Goal: Task Accomplishment & Management: Use online tool/utility

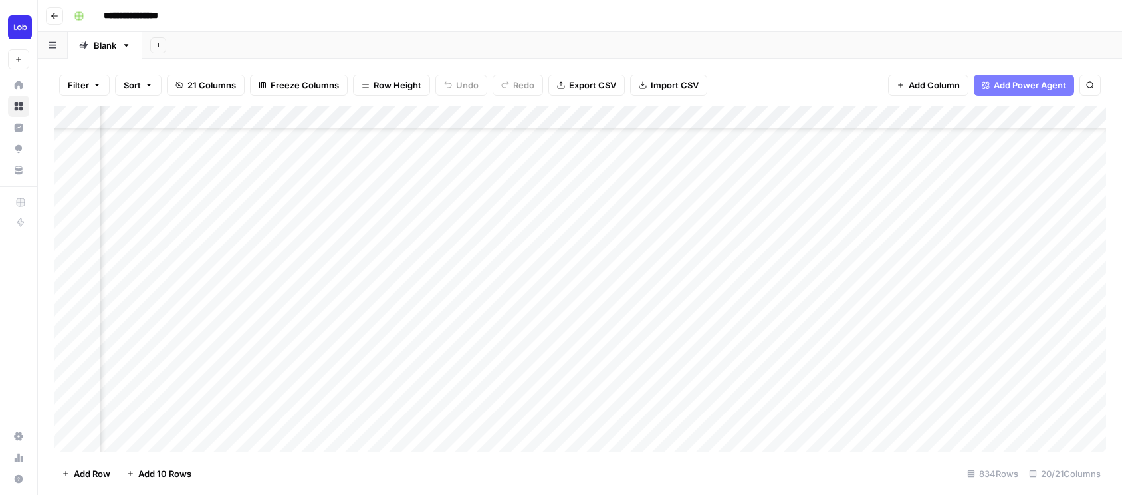
scroll to position [355, 1529]
click at [352, 348] on div "Add Column" at bounding box center [580, 278] width 1052 height 345
click at [940, 451] on span "Reload" at bounding box center [946, 455] width 27 height 12
click at [1013, 415] on div "Add Column" at bounding box center [580, 278] width 1052 height 345
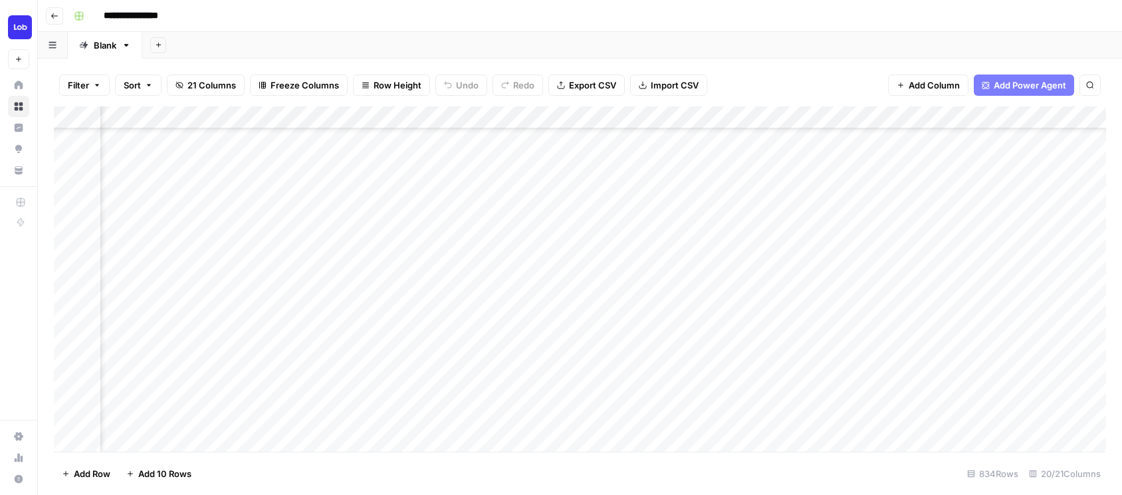
click at [709, 370] on div "Add Column" at bounding box center [580, 278] width 1052 height 345
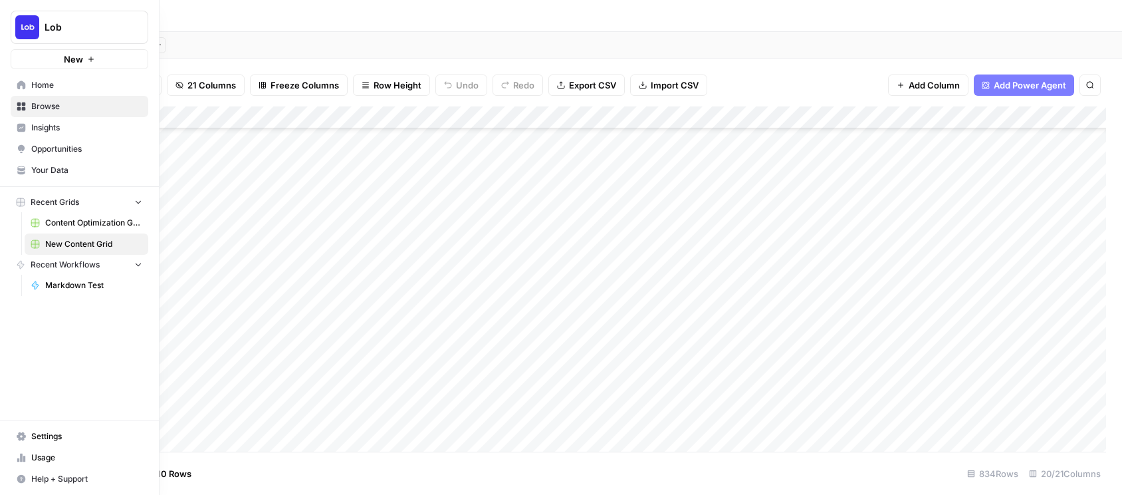
click at [60, 223] on span "Content Optimization Grid" at bounding box center [93, 223] width 97 height 12
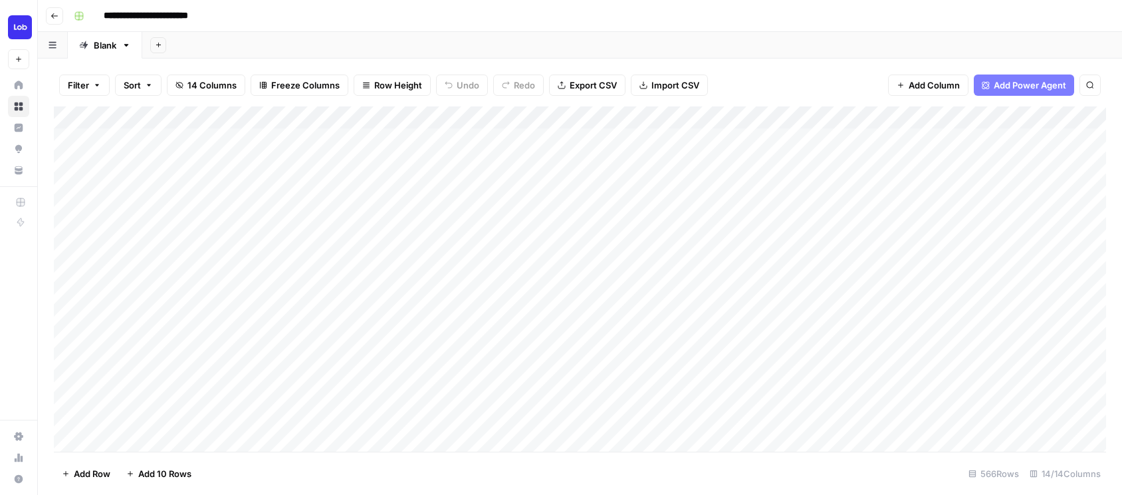
click at [555, 388] on div "Add Column" at bounding box center [580, 278] width 1052 height 345
click at [723, 345] on div "Add Column" at bounding box center [580, 278] width 1052 height 345
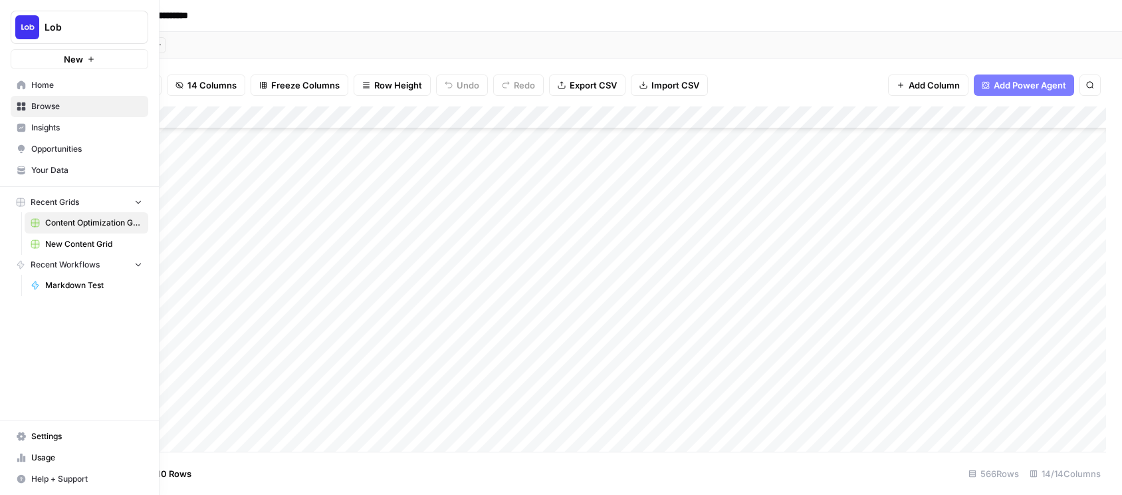
click at [52, 242] on span "New Content Grid" at bounding box center [93, 244] width 97 height 12
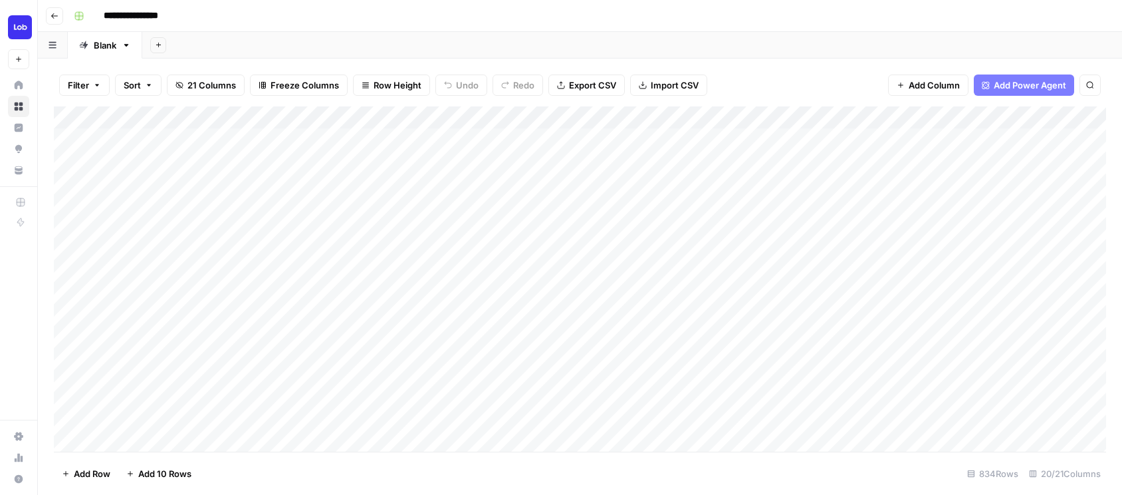
click at [821, 412] on div "Add Column" at bounding box center [580, 278] width 1052 height 345
click at [304, 238] on div "Add Column" at bounding box center [580, 278] width 1052 height 345
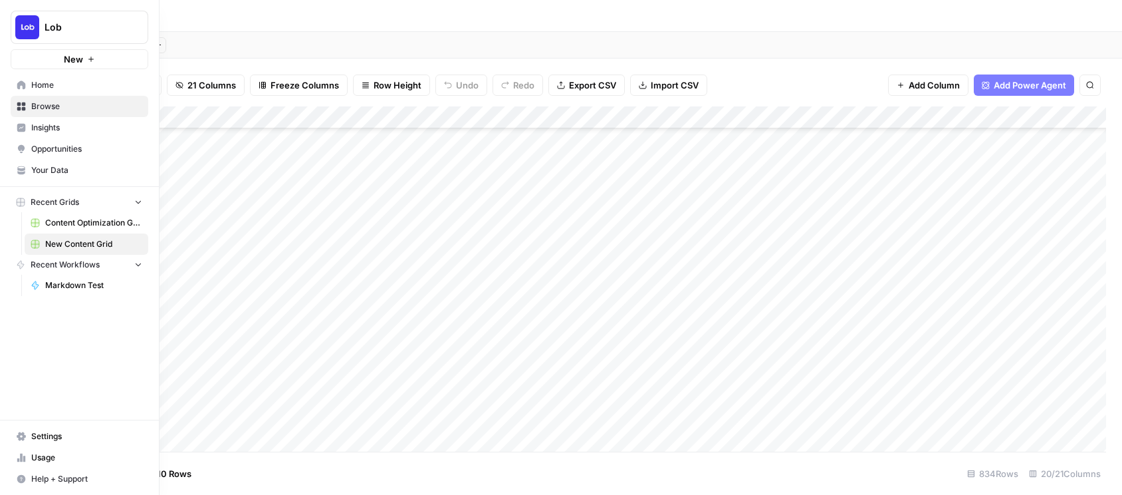
click at [51, 221] on span "Content Optimization Grid" at bounding box center [93, 223] width 97 height 12
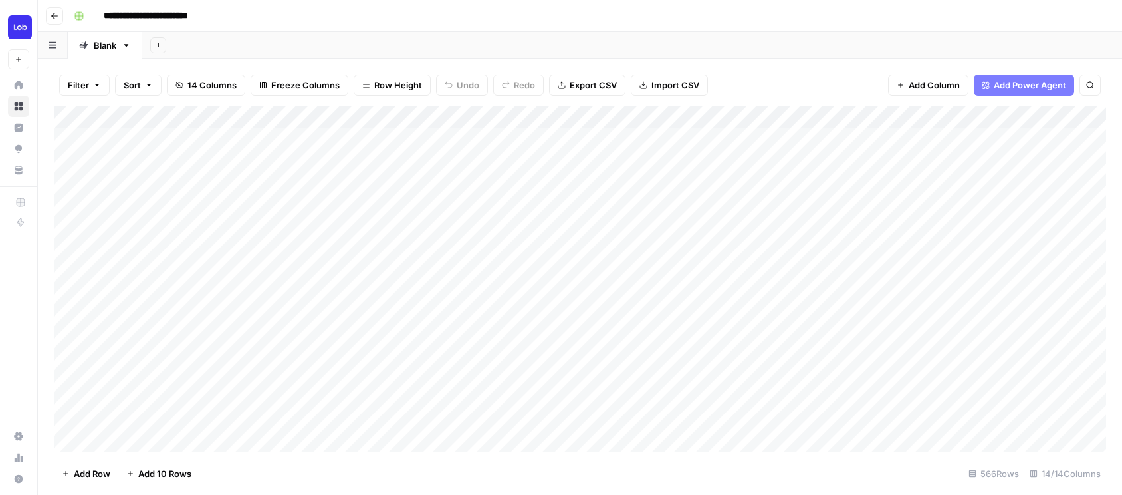
click at [766, 358] on div "Add Column" at bounding box center [580, 278] width 1052 height 345
click at [370, 346] on div "Add Column" at bounding box center [580, 278] width 1052 height 345
click at [362, 369] on div "Add Column" at bounding box center [580, 278] width 1052 height 345
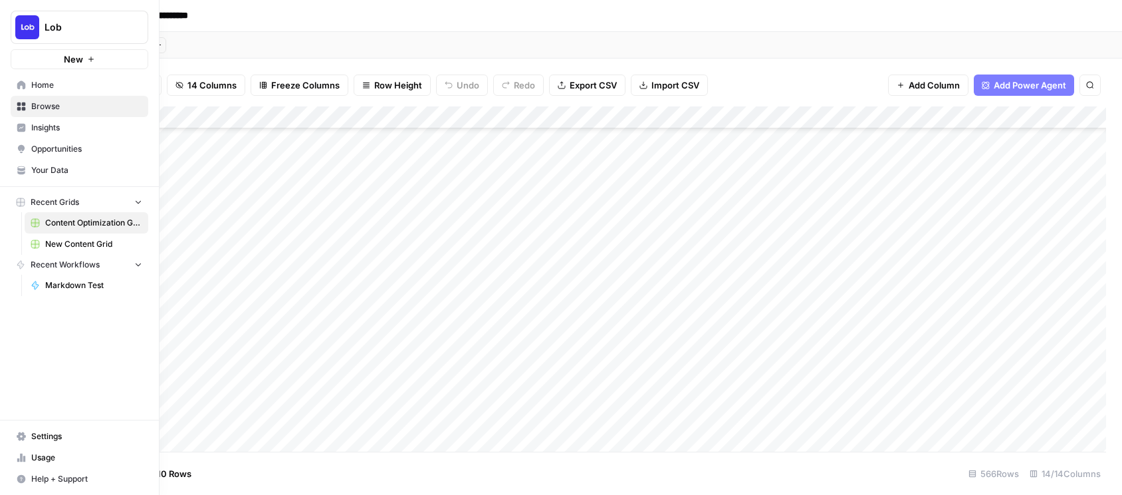
click at [56, 247] on span "New Content Grid" at bounding box center [93, 244] width 97 height 12
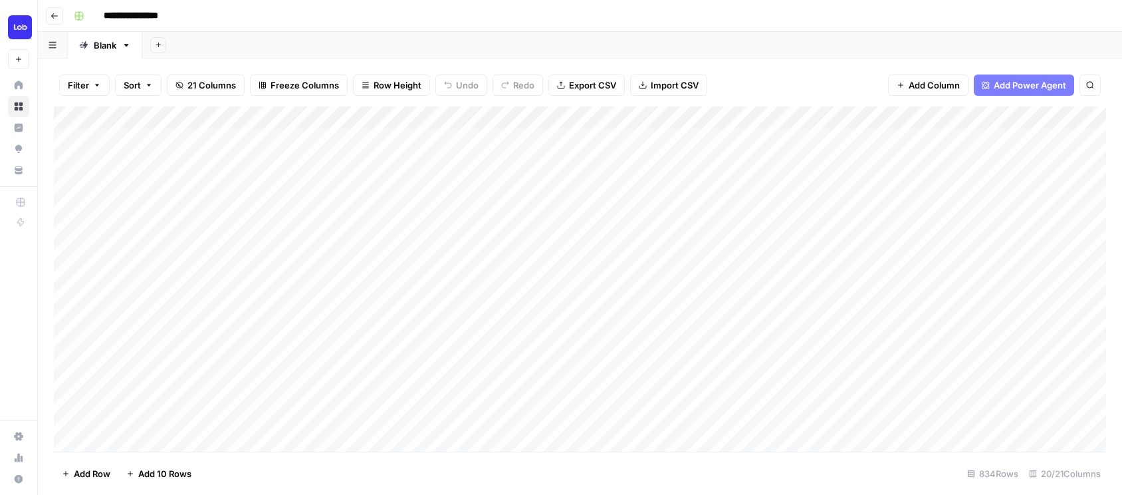
click at [534, 425] on div "Add Column" at bounding box center [580, 278] width 1052 height 345
click at [570, 260] on div "Add Column" at bounding box center [580, 278] width 1052 height 345
click at [449, 289] on div "Add Column" at bounding box center [580, 278] width 1052 height 345
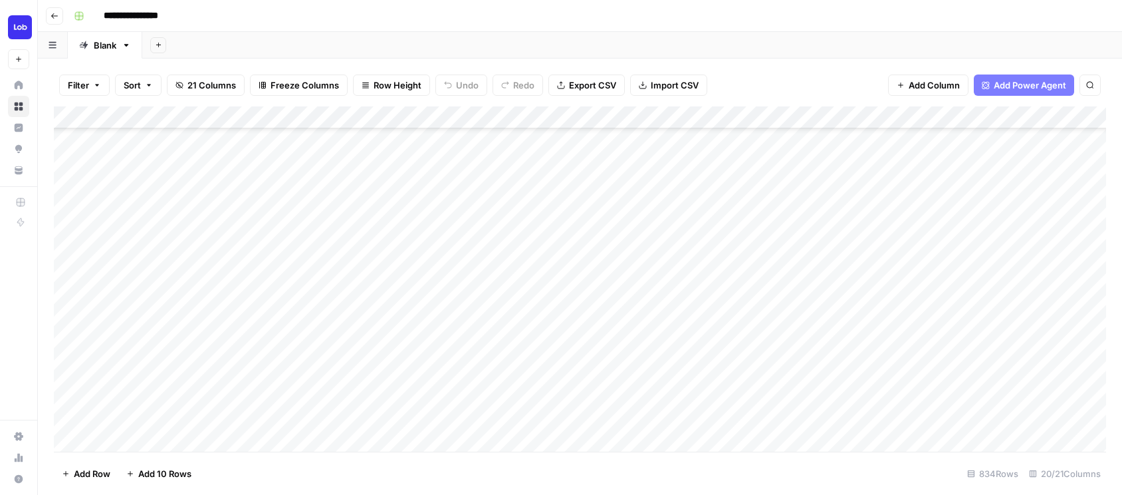
click at [427, 235] on div "Add Column" at bounding box center [580, 278] width 1052 height 345
click at [782, 362] on div "Add Column" at bounding box center [580, 278] width 1052 height 345
click at [807, 342] on div "Add Column" at bounding box center [580, 278] width 1052 height 345
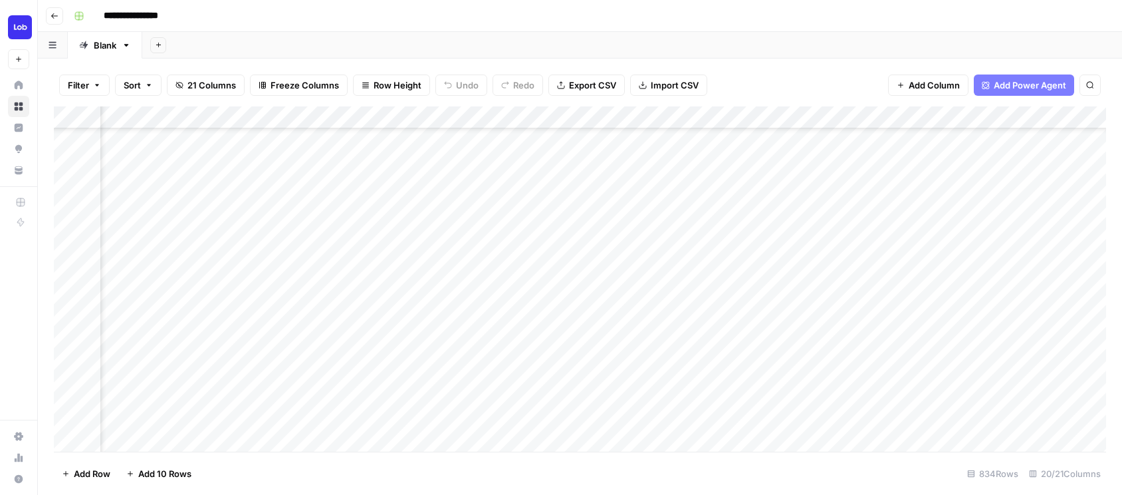
click at [808, 324] on div "Add Column" at bounding box center [580, 278] width 1052 height 345
click at [1045, 324] on div "Add Column" at bounding box center [580, 278] width 1052 height 345
